Goal: Obtain resource: Download file/media

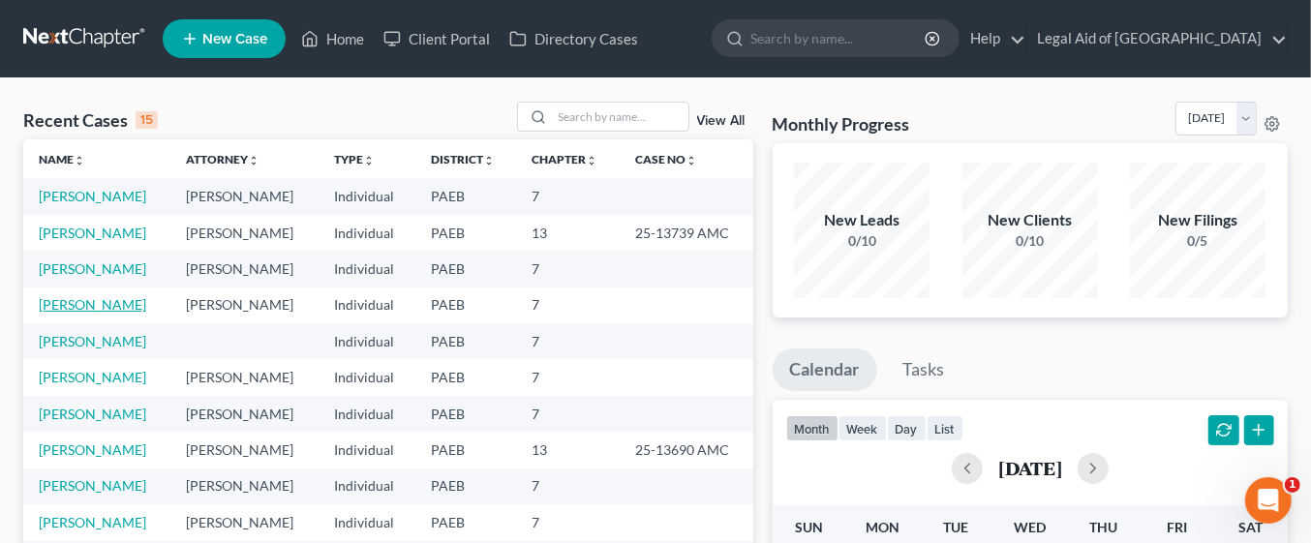
click at [121, 301] on link "[PERSON_NAME]" at bounding box center [92, 304] width 107 height 16
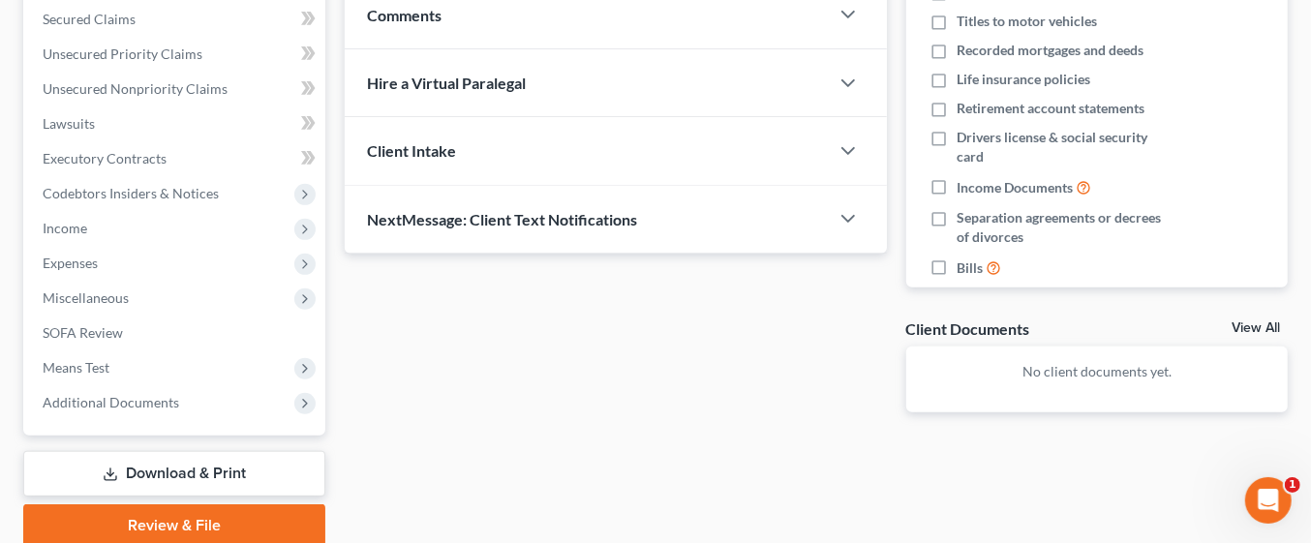
scroll to position [482, 0]
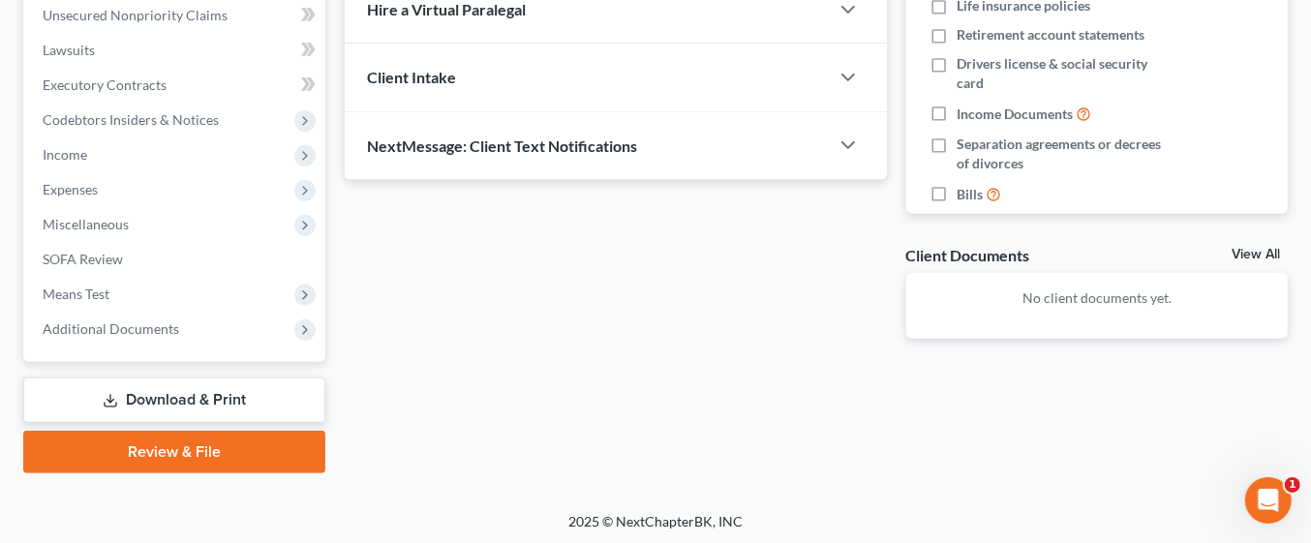
click at [223, 395] on link "Download & Print" at bounding box center [174, 400] width 302 height 45
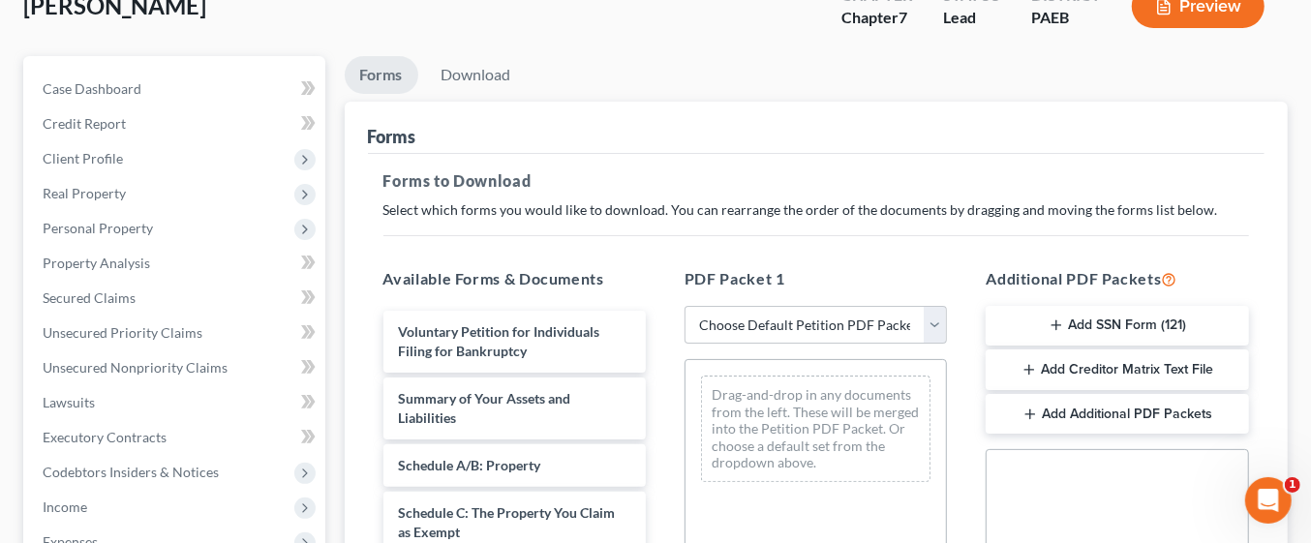
scroll to position [45, 0]
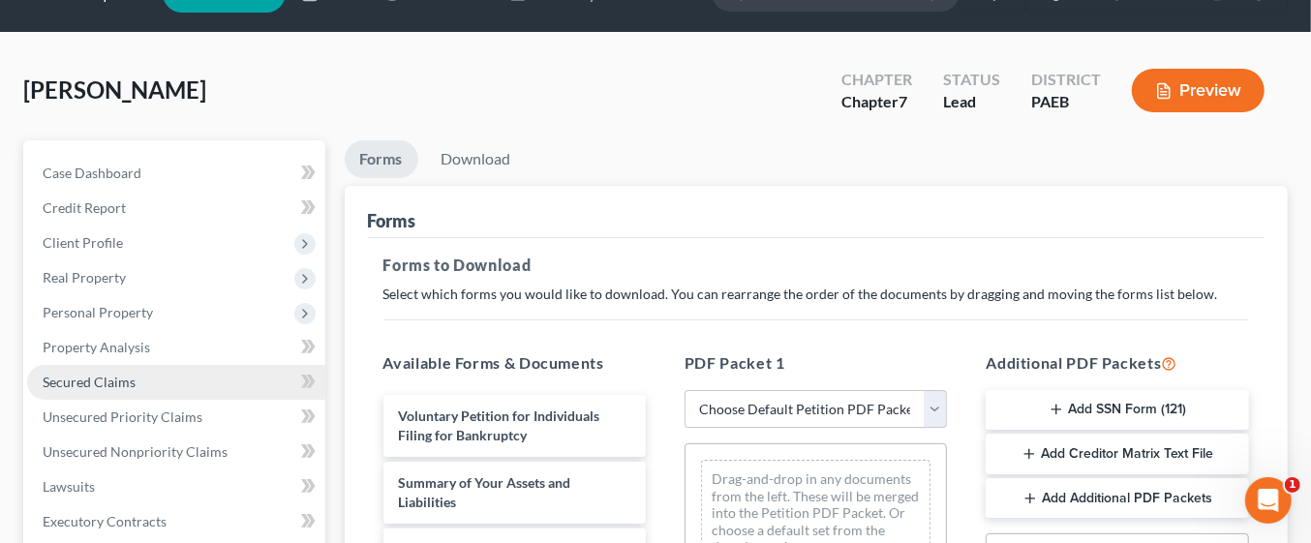
click at [249, 400] on link "Secured Claims" at bounding box center [176, 382] width 298 height 35
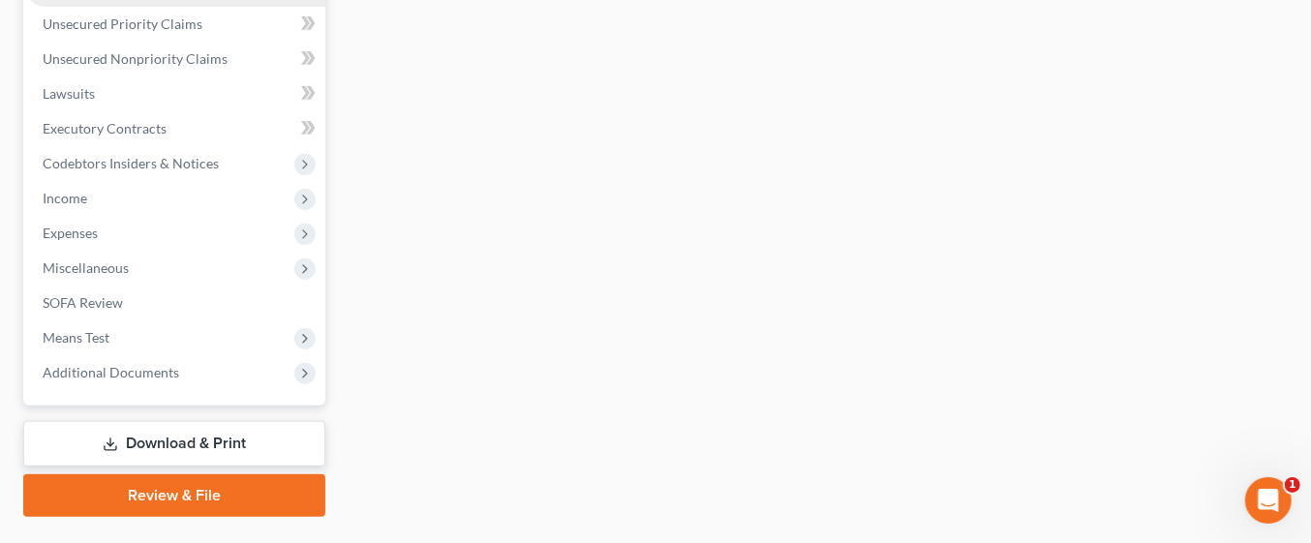
scroll to position [482, 0]
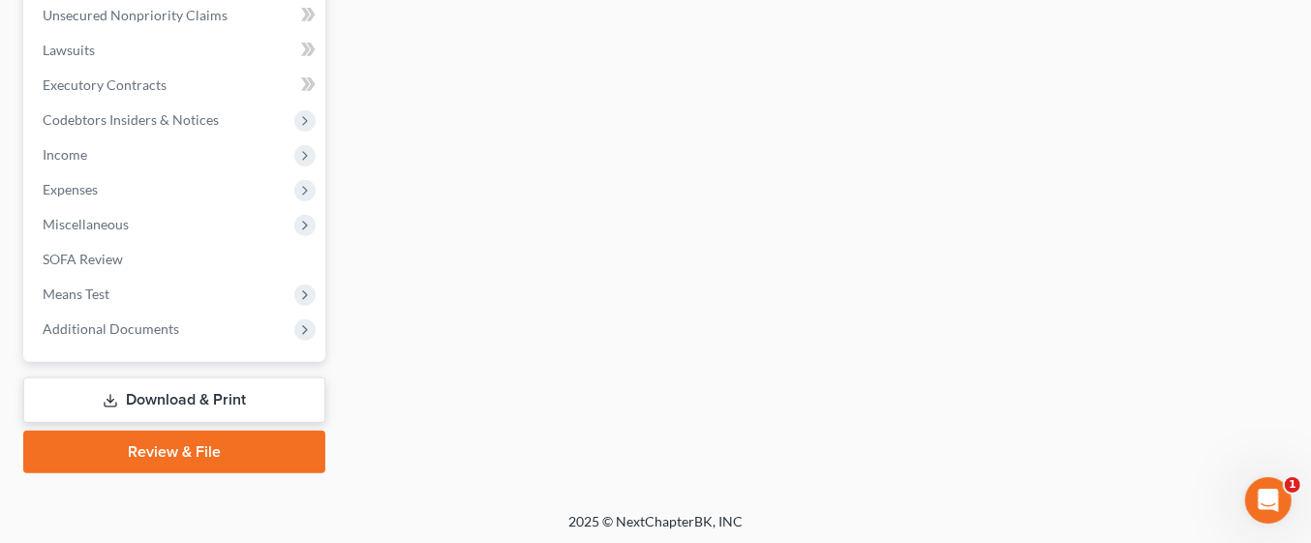
click at [227, 395] on link "Download & Print" at bounding box center [174, 400] width 302 height 45
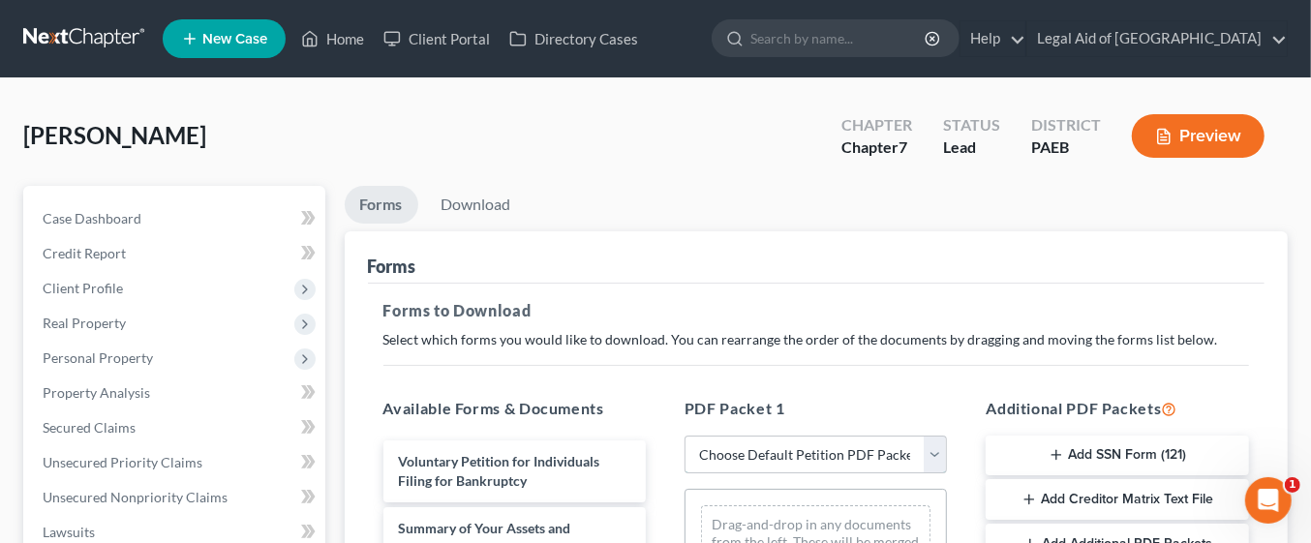
click at [923, 452] on select "Choose Default Petition PDF Packet Complete Bankruptcy Petition (all forms and …" at bounding box center [815, 455] width 262 height 39
select select "0"
click at [684, 436] on select "Choose Default Petition PDF Packet Complete Bankruptcy Petition (all forms and …" at bounding box center [815, 455] width 262 height 39
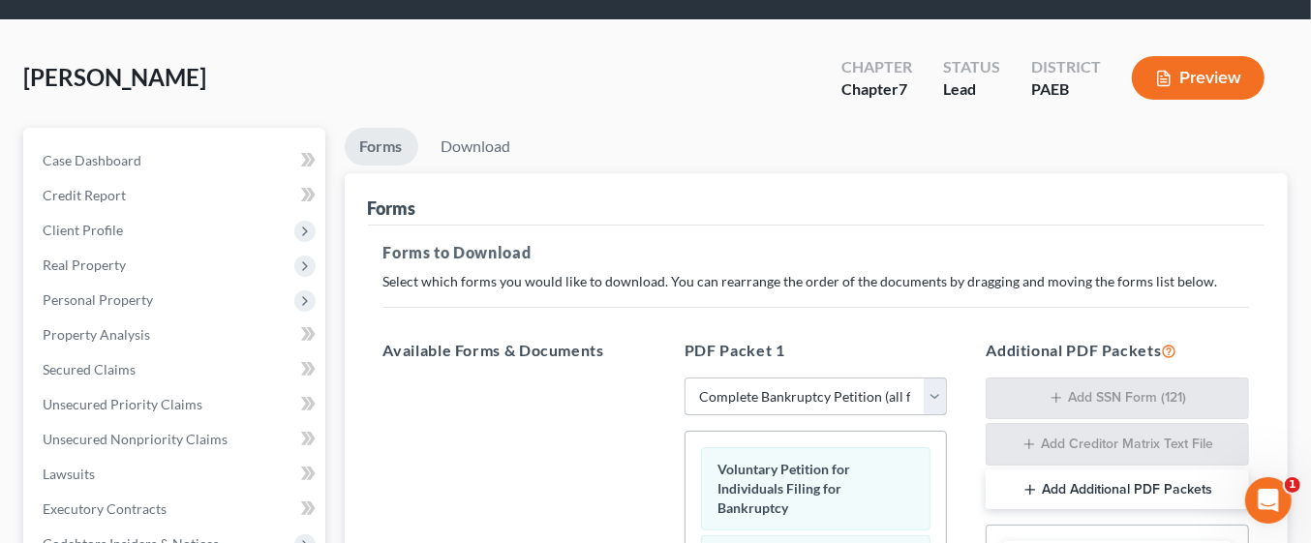
scroll to position [58, 0]
